Goal: Navigation & Orientation: Find specific page/section

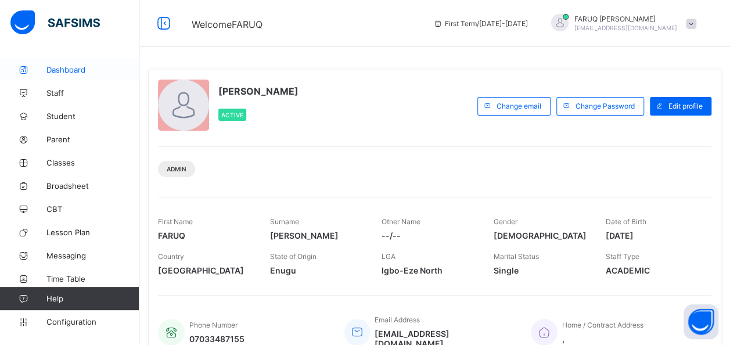
click at [73, 73] on span "Dashboard" at bounding box center [92, 69] width 93 height 9
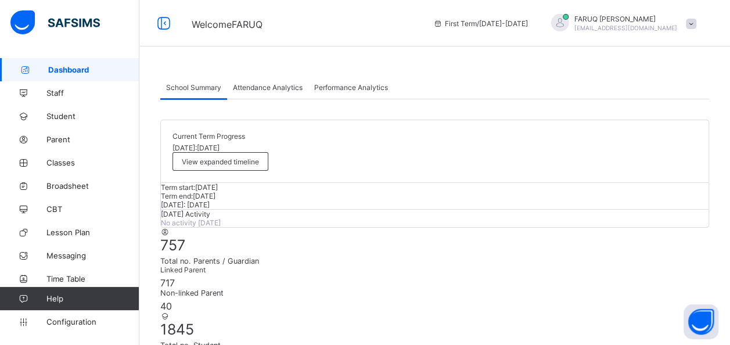
click at [286, 88] on span "Attendance Analytics" at bounding box center [268, 87] width 70 height 9
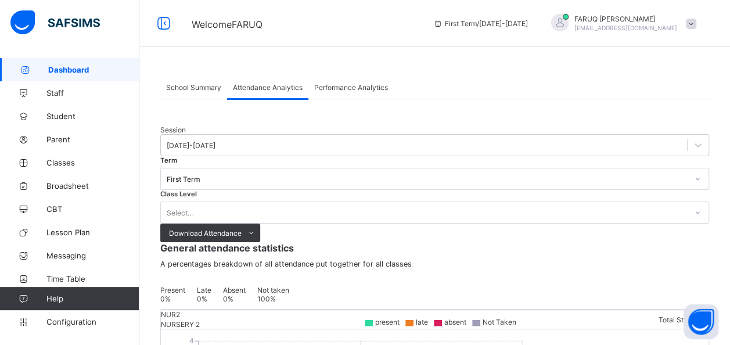
click at [280, 79] on div "Attendance Analytics" at bounding box center [267, 86] width 81 height 23
click at [202, 85] on span "School Summary" at bounding box center [193, 87] width 55 height 9
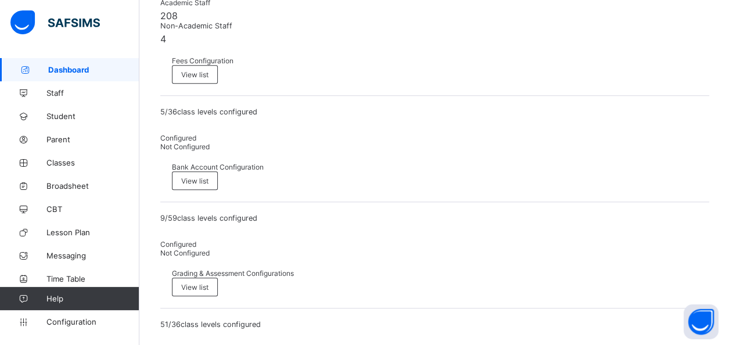
scroll to position [433, 0]
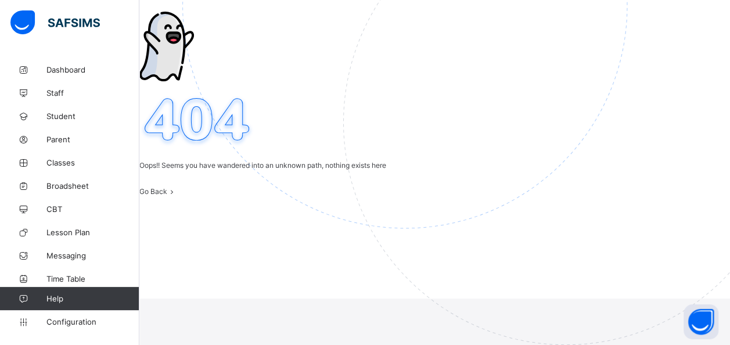
scroll to position [58, 0]
click at [177, 196] on icon at bounding box center [172, 191] width 10 height 9
click at [167, 196] on span "Go Back" at bounding box center [153, 191] width 28 height 9
click at [92, 322] on span "Configuration" at bounding box center [92, 321] width 92 height 9
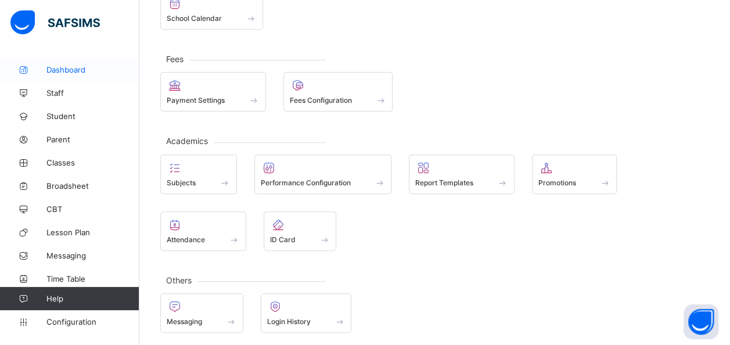
click at [77, 76] on link "Dashboard" at bounding box center [69, 69] width 139 height 23
